Goal: Information Seeking & Learning: Understand process/instructions

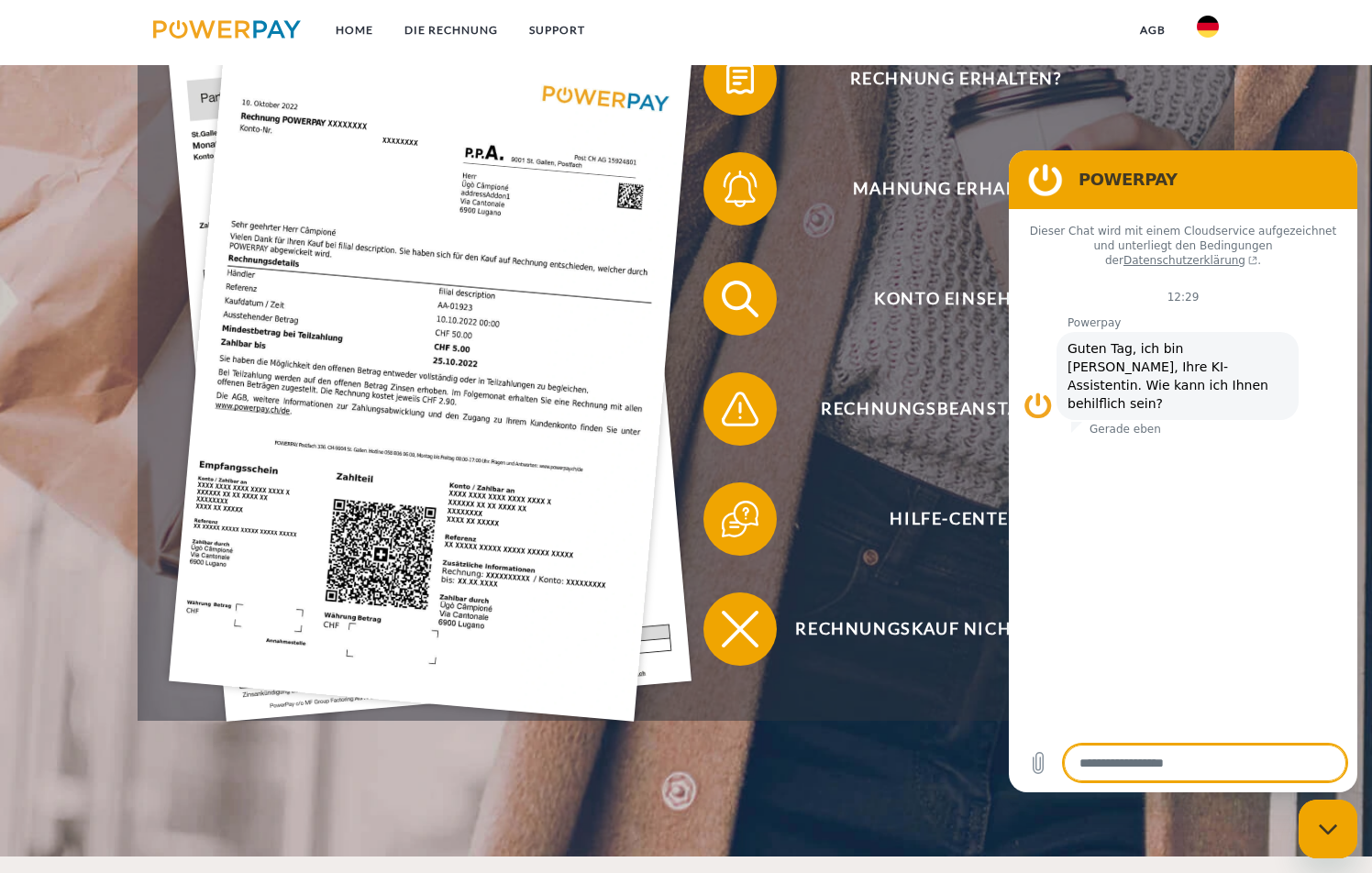
scroll to position [367, 0]
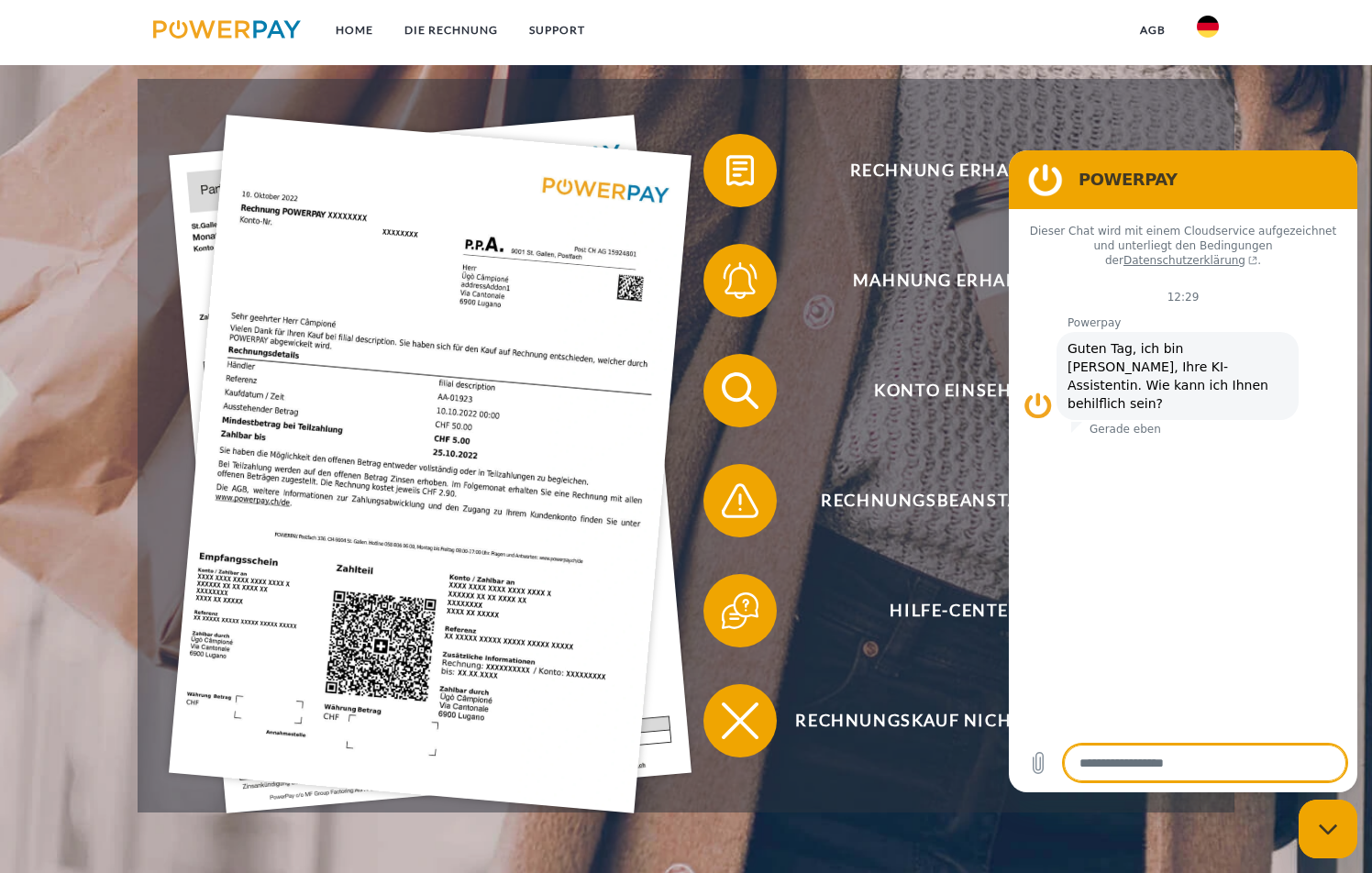
click at [1328, 836] on div "Messaging-Fenster schließen" at bounding box center [1328, 829] width 55 height 55
type textarea "*"
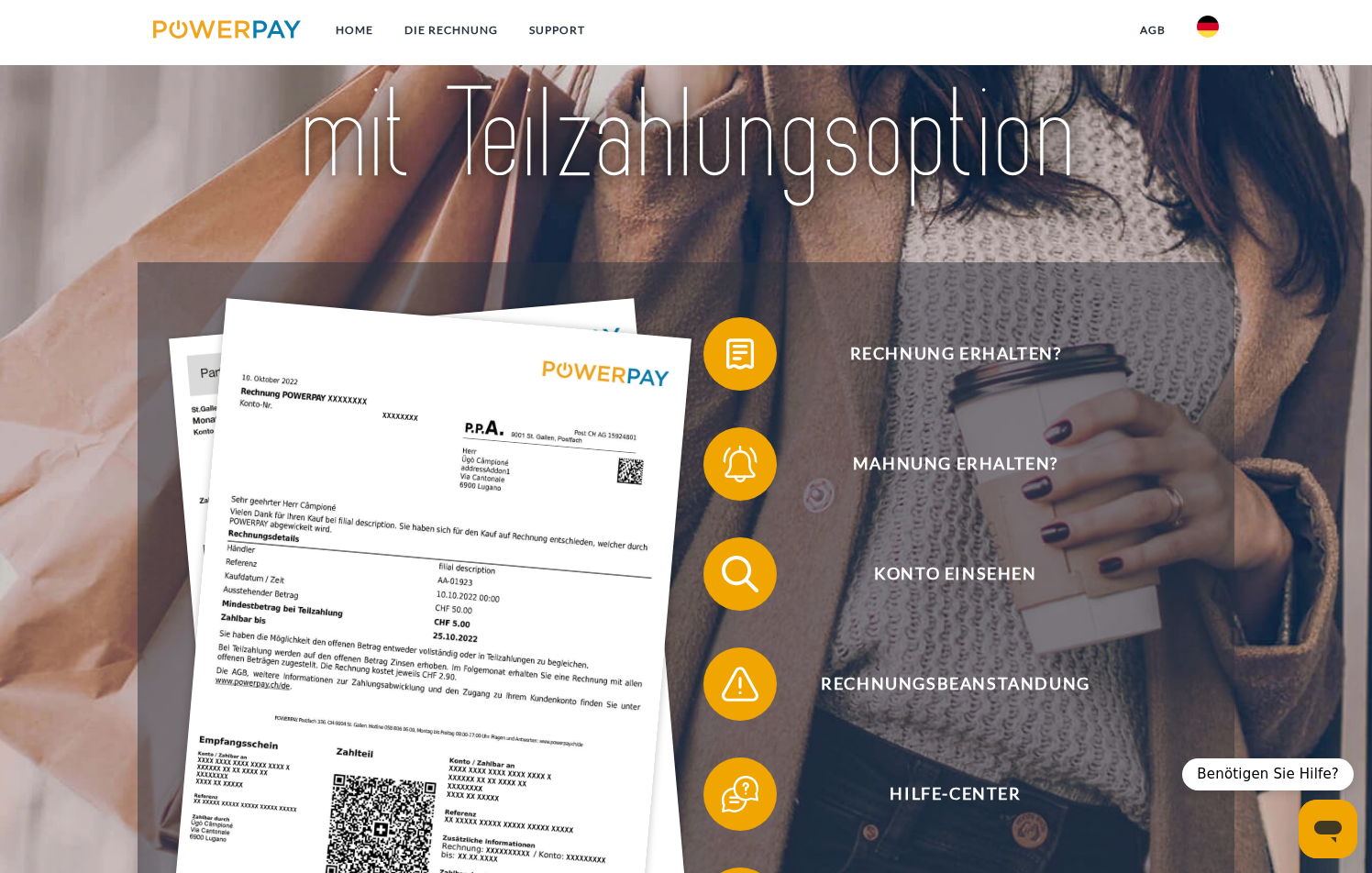
scroll to position [275, 0]
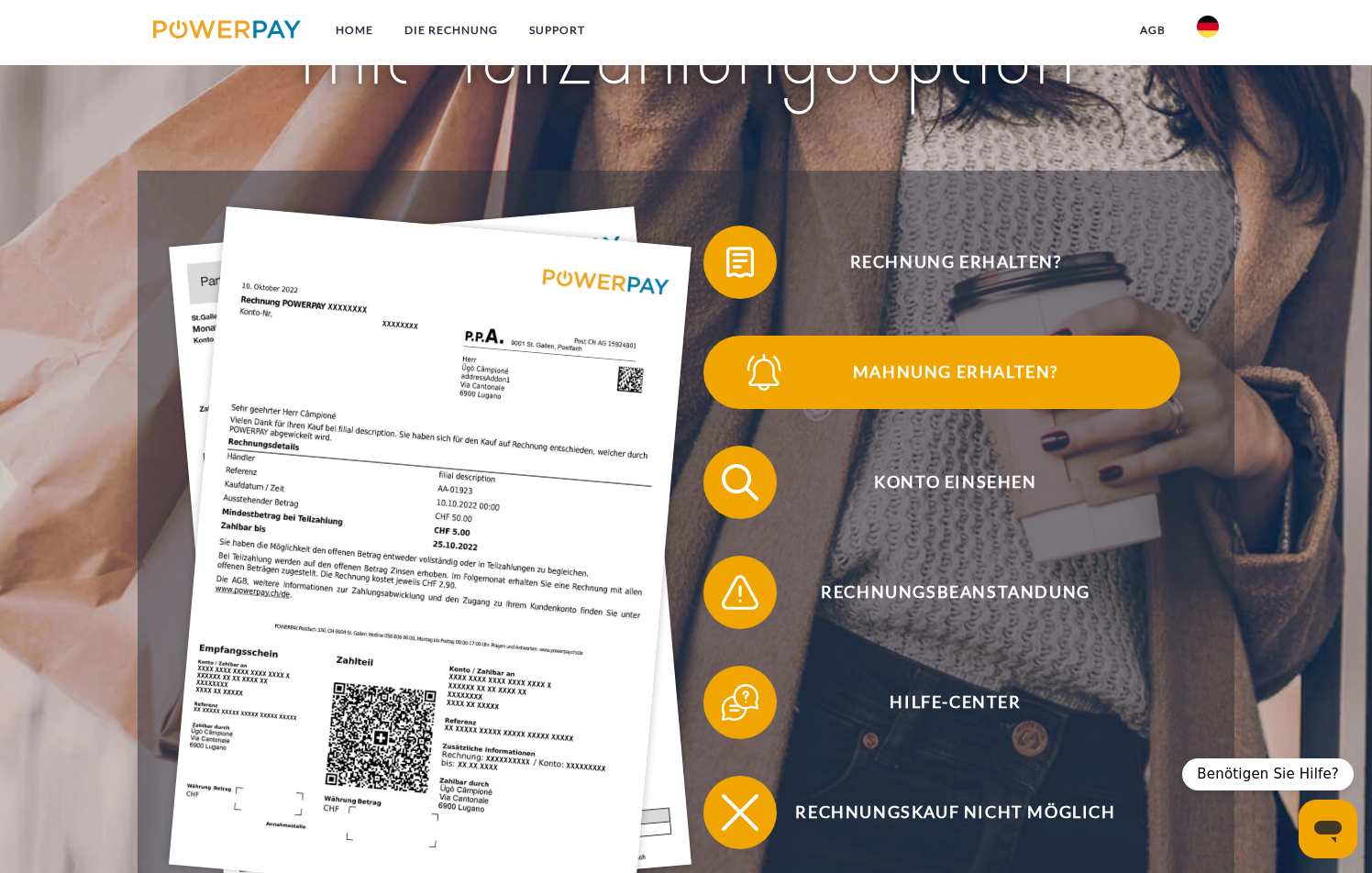
click at [935, 366] on span "Mahnung erhalten?" at bounding box center [956, 373] width 449 height 74
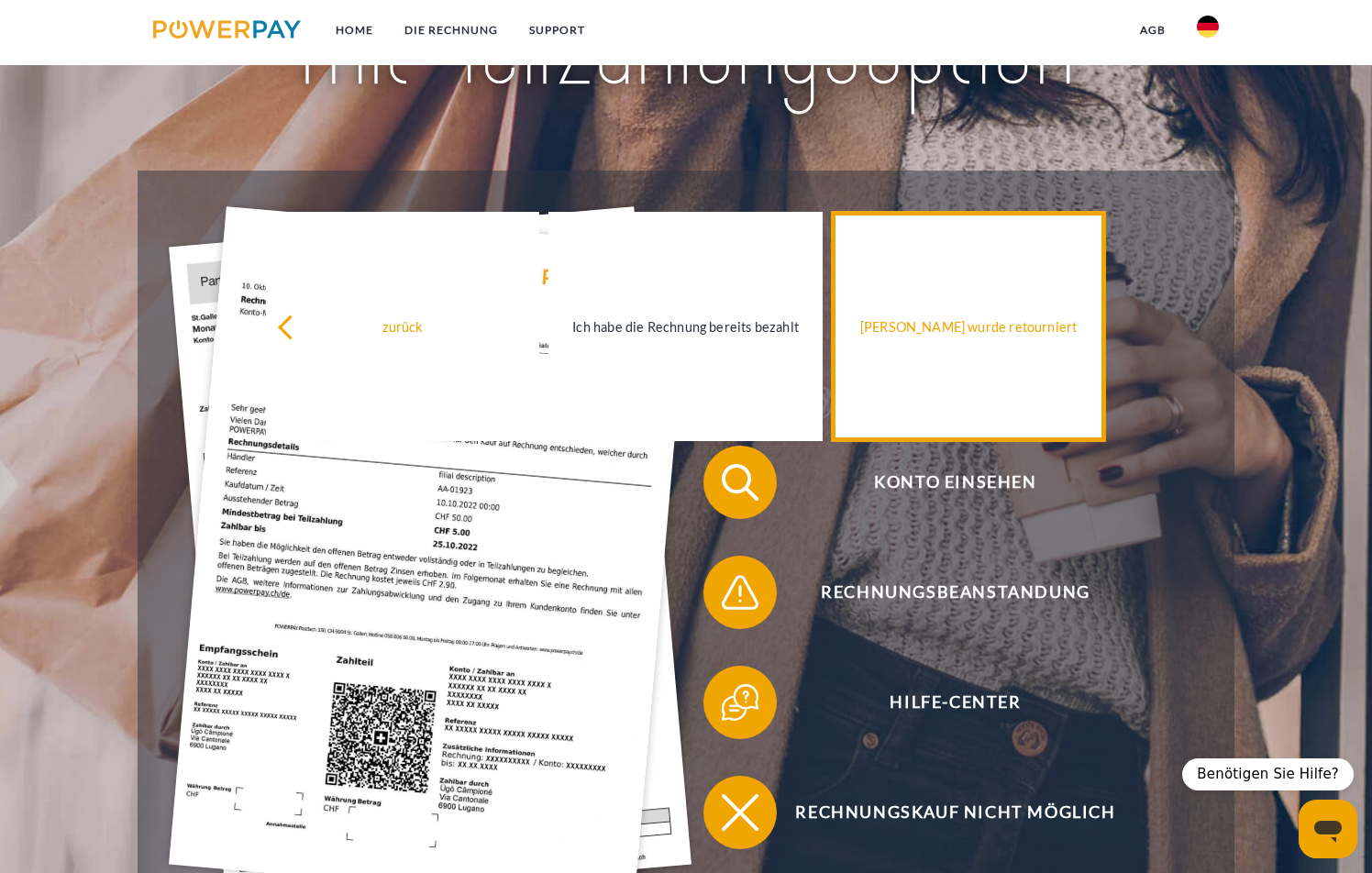
click at [982, 393] on link "[PERSON_NAME] wurde retourniert" at bounding box center [968, 326] width 273 height 229
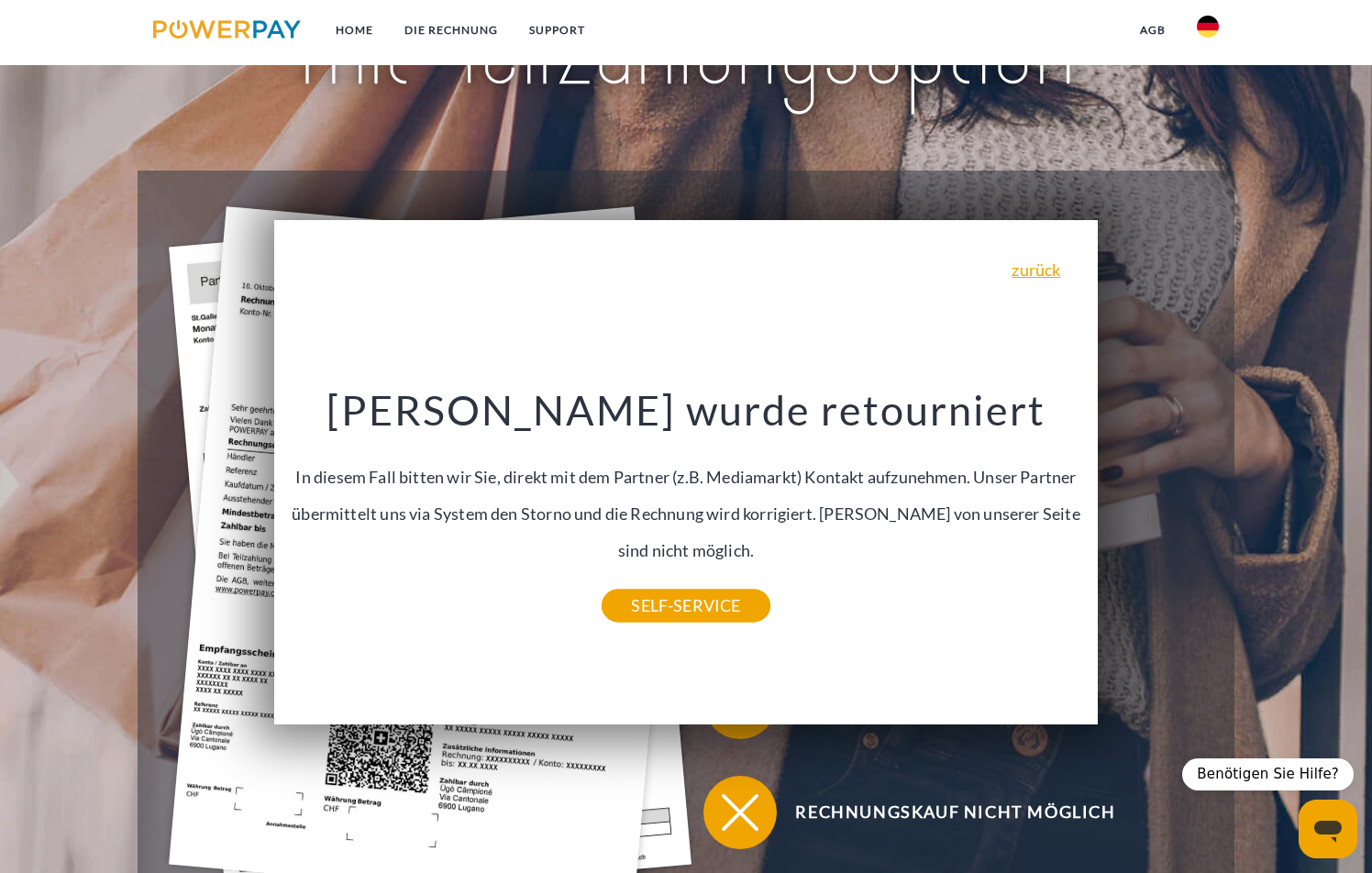
click at [671, 630] on div "zurück Warum habe ich eine Rechnung erhalten? POWERPAY ist der Rechnungsherstel…" at bounding box center [686, 472] width 824 height 504
click at [681, 618] on link "SELF-SERVICE" at bounding box center [685, 605] width 167 height 33
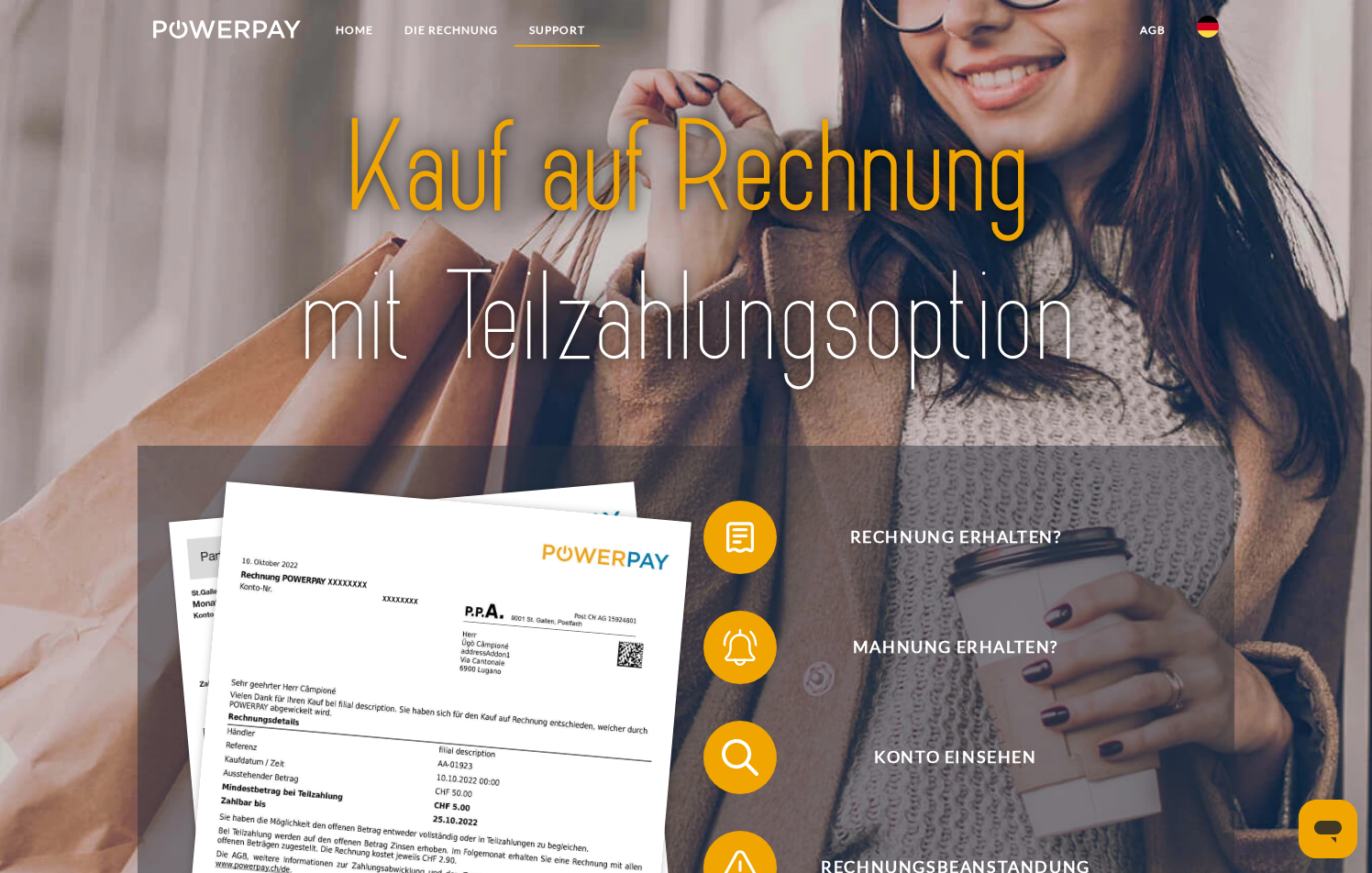
click at [559, 32] on link "SUPPORT" at bounding box center [557, 30] width 87 height 33
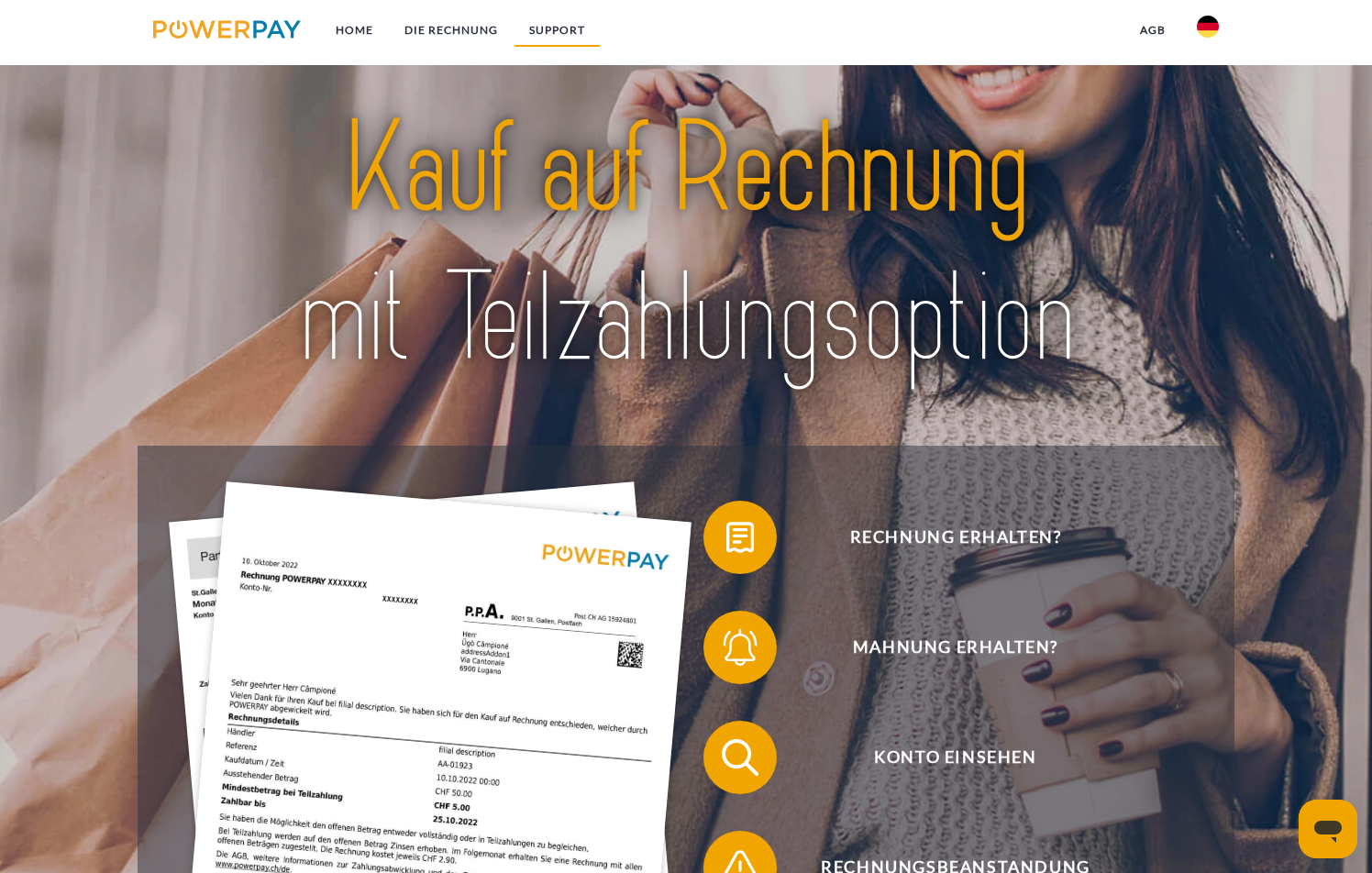
scroll to position [3185, 0]
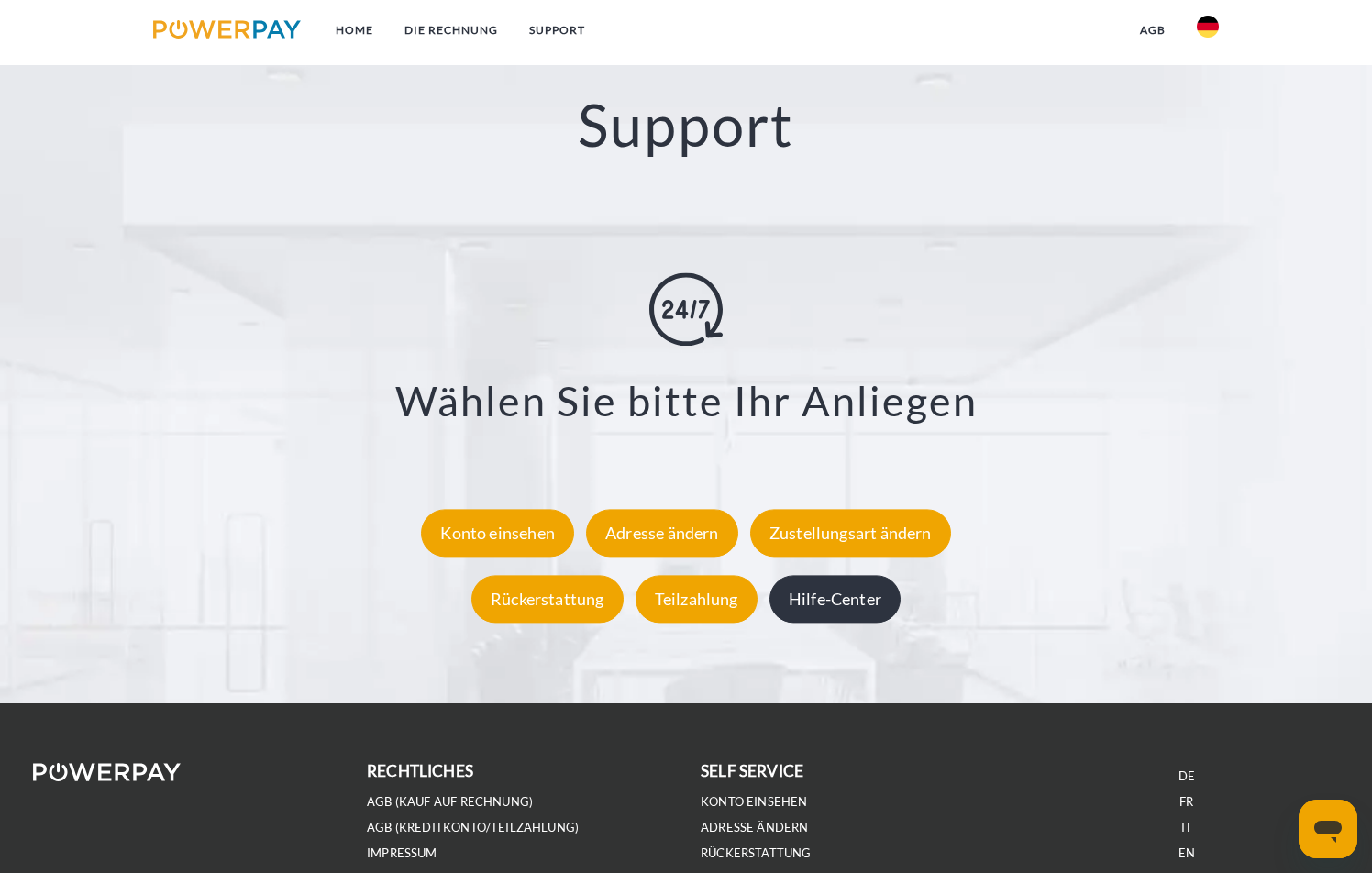
click at [800, 603] on div "Hilfe-Center" at bounding box center [835, 599] width 132 height 47
